Goal: Communication & Community: Answer question/provide support

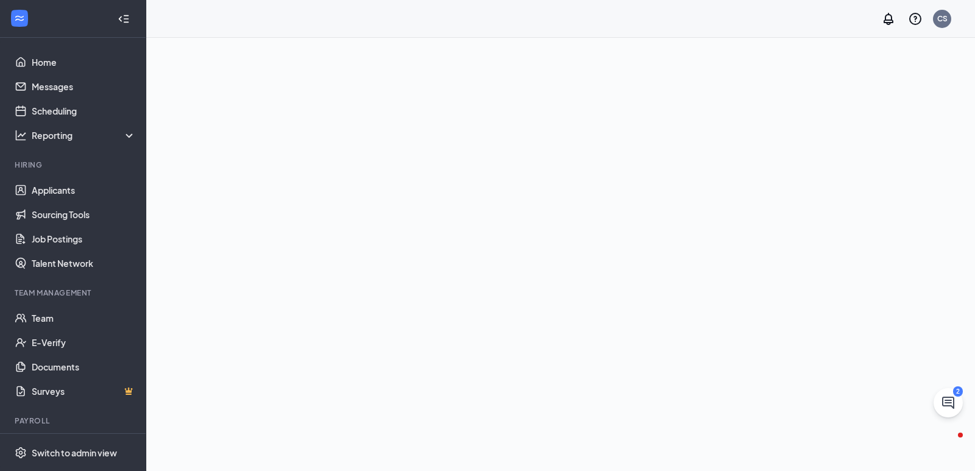
click at [944, 399] on icon "ChatActive" at bounding box center [948, 403] width 15 height 15
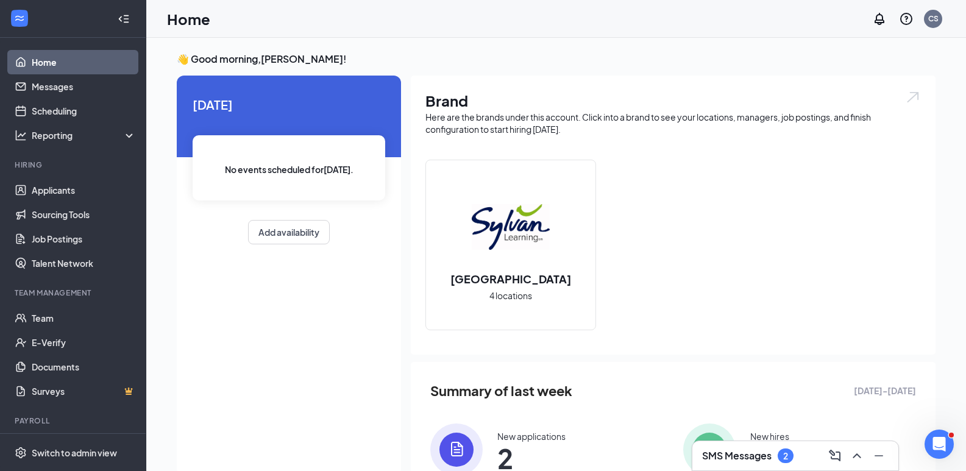
click at [757, 457] on h3 "SMS Messages" at bounding box center [736, 455] width 69 height 13
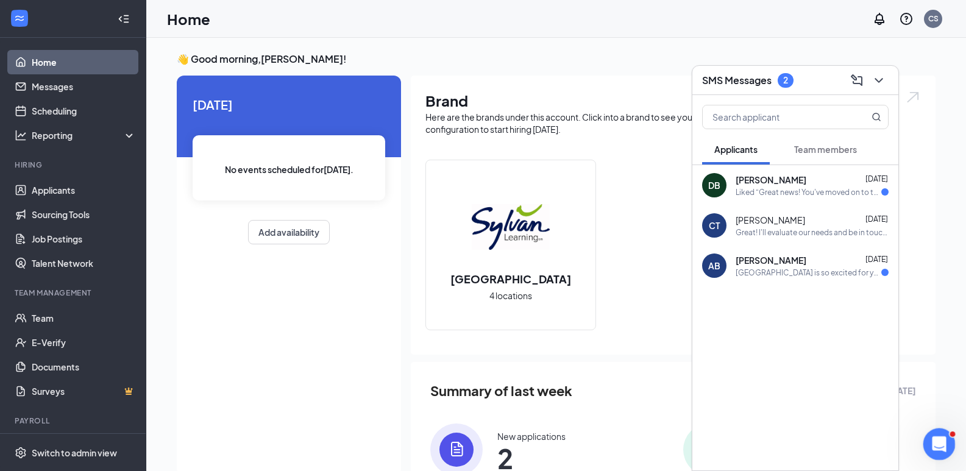
click at [939, 439] on icon "Open Intercom Messenger" at bounding box center [938, 443] width 20 height 20
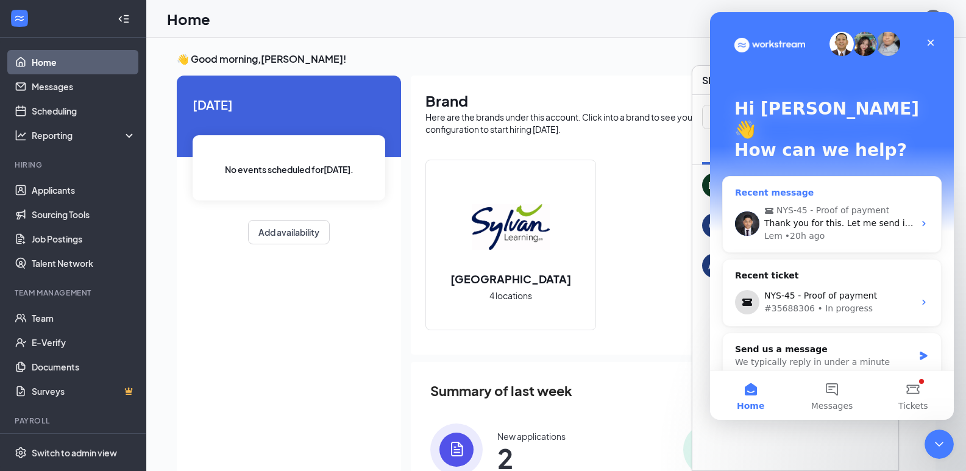
click at [858, 218] on span "Thank you for this. Let me send it to them. I'll keep you posted." at bounding box center [899, 223] width 271 height 10
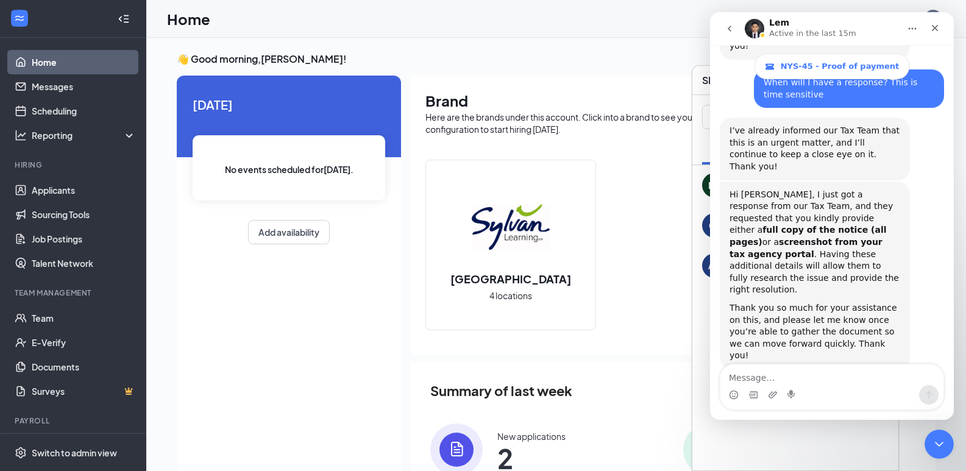
scroll to position [825, 0]
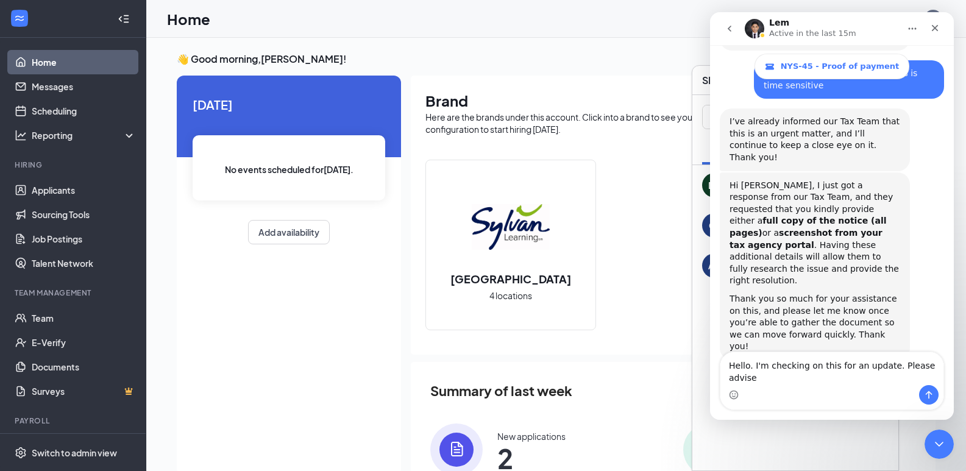
type textarea "Hello. I'm checking on this for an update. Please advise"
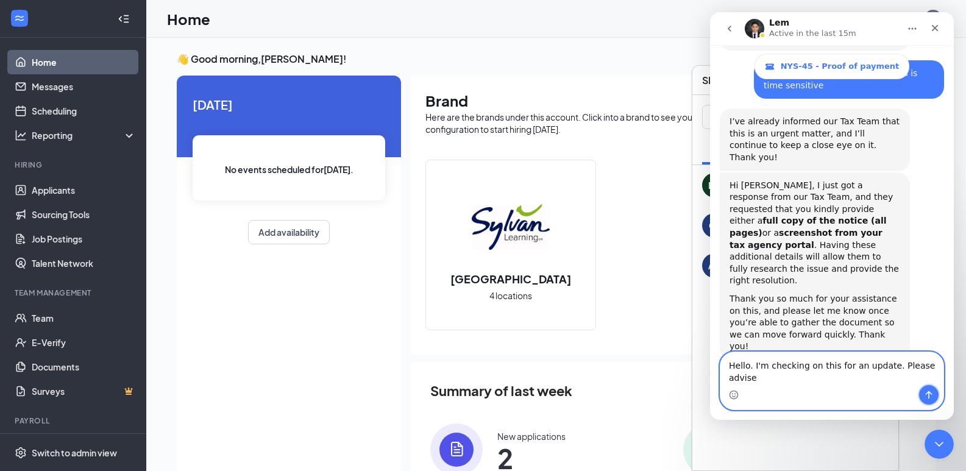
click at [928, 389] on button "Send a message…" at bounding box center [929, 395] width 20 height 20
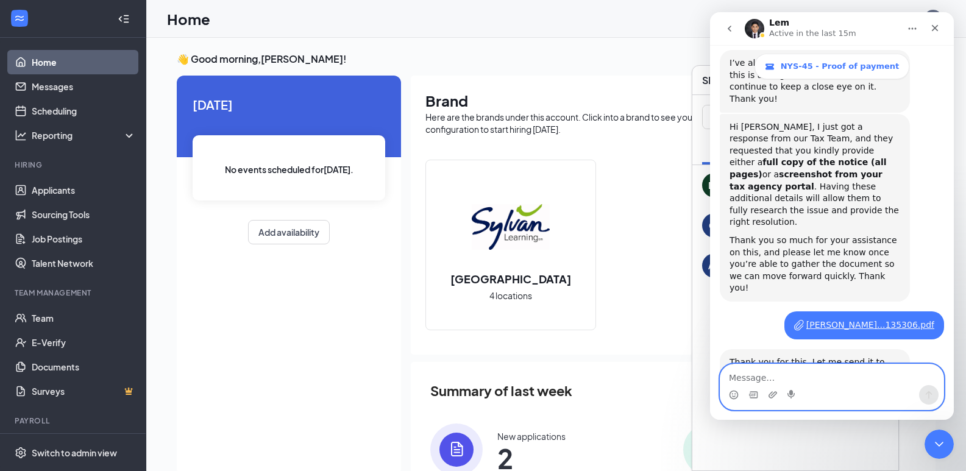
scroll to position [906, 0]
